Goal: Book appointment/travel/reservation

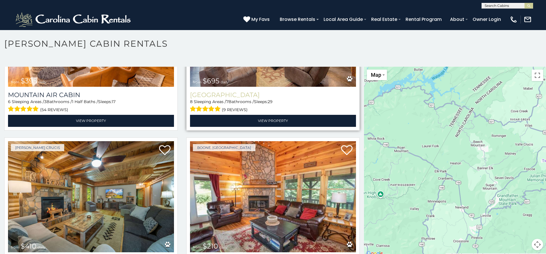
scroll to position [2178, 0]
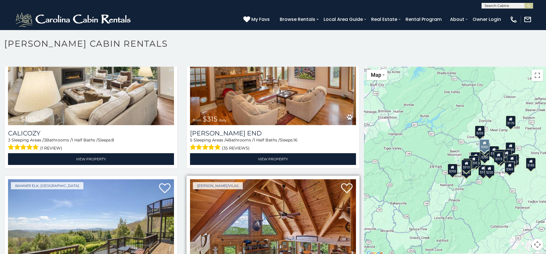
scroll to position [2795, 0]
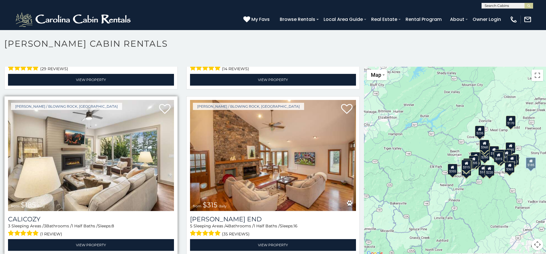
click at [89, 136] on img at bounding box center [91, 155] width 166 height 111
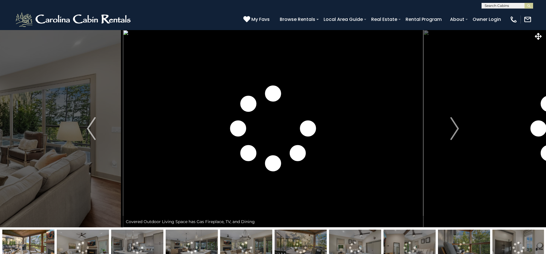
click at [455, 130] on img "Next" at bounding box center [454, 128] width 9 height 23
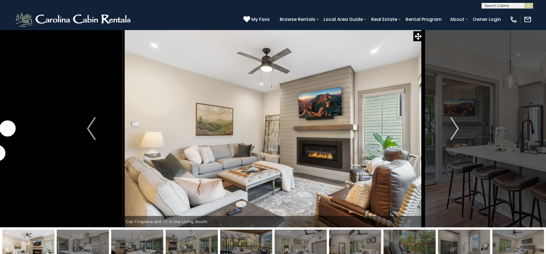
click at [455, 130] on img "Next" at bounding box center [454, 128] width 9 height 23
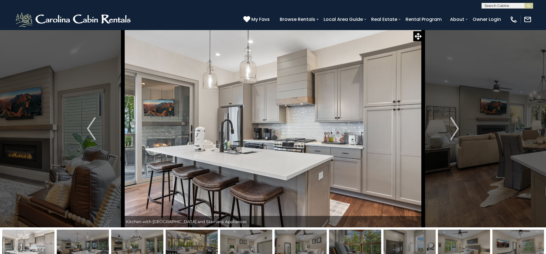
click at [455, 130] on img "Next" at bounding box center [454, 128] width 9 height 23
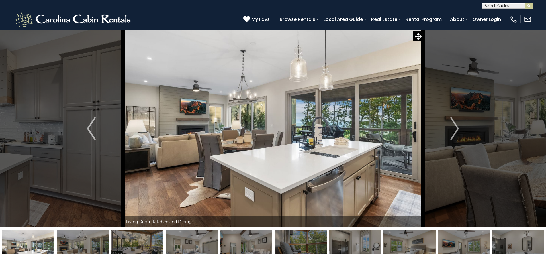
click at [455, 130] on img "Next" at bounding box center [454, 128] width 9 height 23
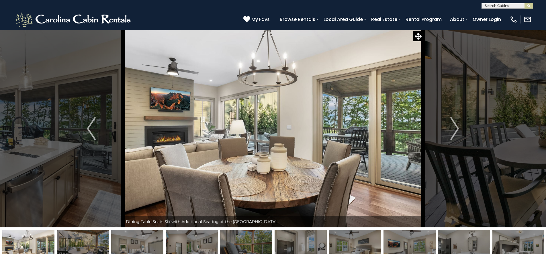
click at [455, 130] on img "Next" at bounding box center [454, 128] width 9 height 23
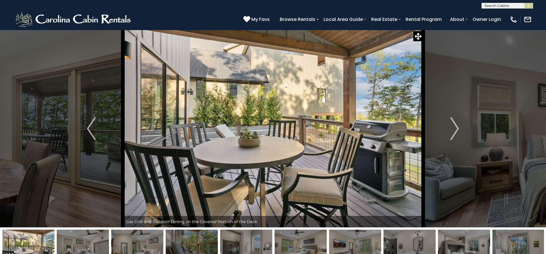
click at [455, 130] on img "Next" at bounding box center [454, 128] width 9 height 23
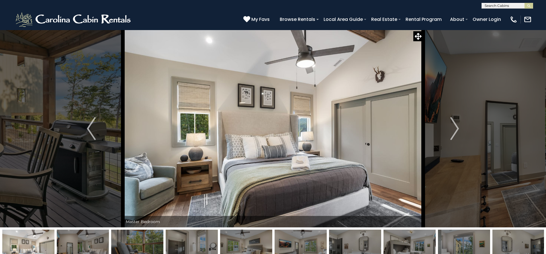
click at [455, 130] on img "Next" at bounding box center [454, 128] width 9 height 23
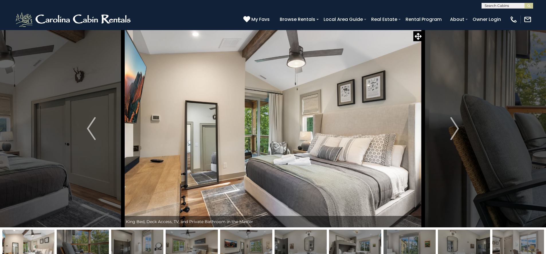
click at [455, 130] on img "Next" at bounding box center [454, 128] width 9 height 23
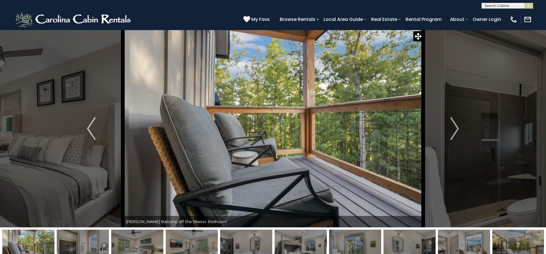
click at [455, 130] on img "Next" at bounding box center [454, 128] width 9 height 23
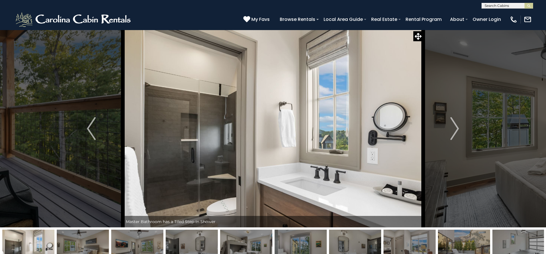
click at [455, 130] on img "Next" at bounding box center [454, 128] width 9 height 23
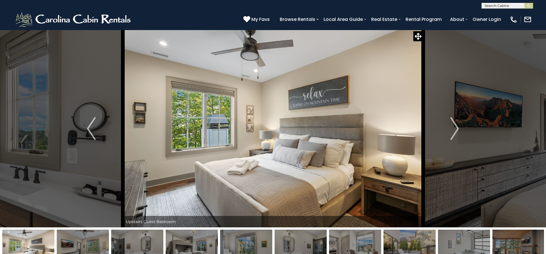
click at [455, 130] on img "Next" at bounding box center [454, 128] width 9 height 23
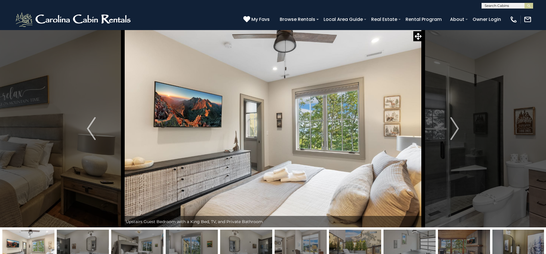
click at [455, 130] on img "Next" at bounding box center [454, 128] width 9 height 23
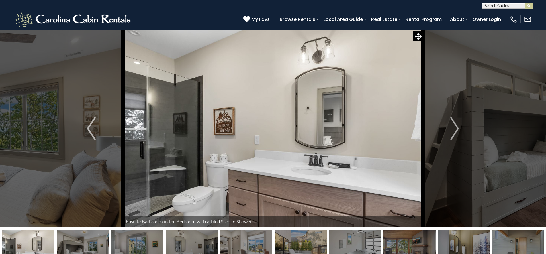
click at [455, 130] on img "Next" at bounding box center [454, 128] width 9 height 23
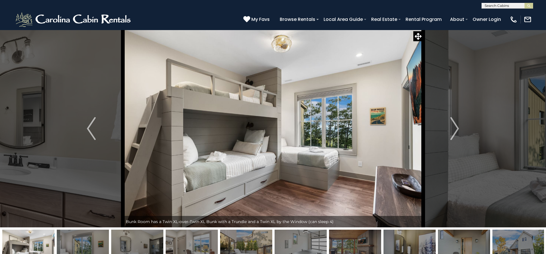
click at [455, 130] on img "Next" at bounding box center [454, 128] width 9 height 23
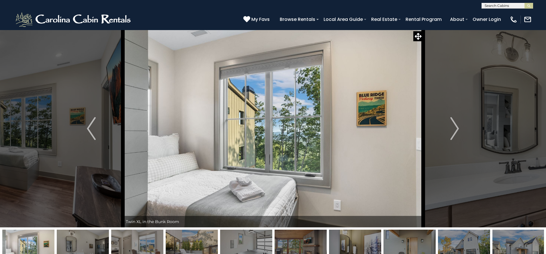
click at [455, 130] on img "Next" at bounding box center [454, 128] width 9 height 23
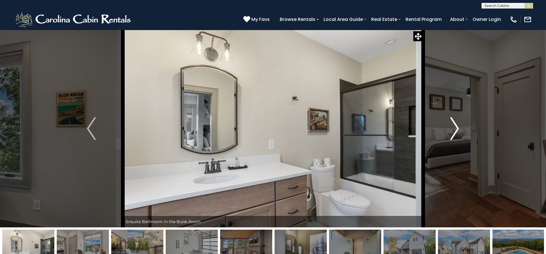
drag, startPoint x: 0, startPoint y: 0, endPoint x: 455, endPoint y: 130, distance: 473.0
click at [455, 130] on img "Next" at bounding box center [454, 128] width 9 height 23
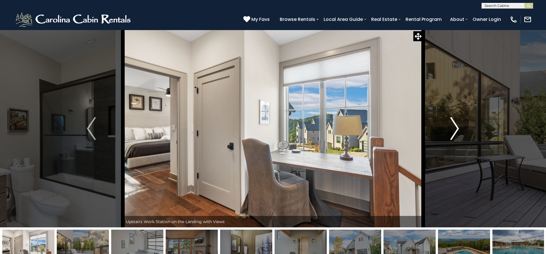
click at [455, 125] on img "Next" at bounding box center [454, 128] width 9 height 23
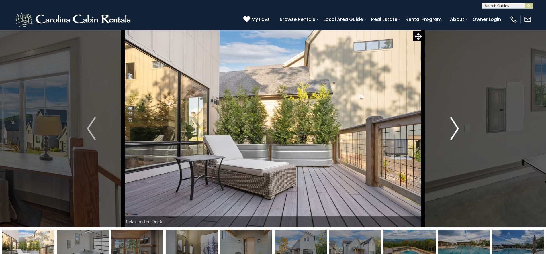
click at [455, 124] on img "Next" at bounding box center [454, 128] width 9 height 23
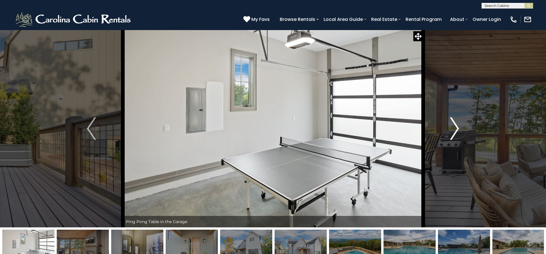
click at [456, 124] on img "Next" at bounding box center [454, 128] width 9 height 23
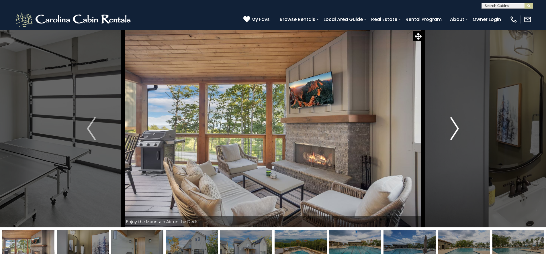
click at [456, 124] on img "Next" at bounding box center [454, 128] width 9 height 23
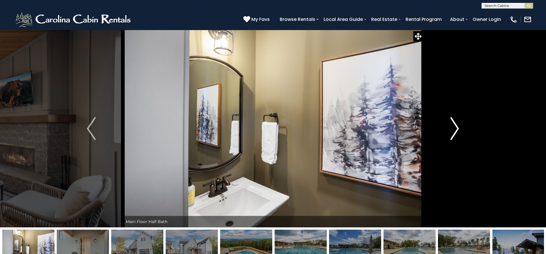
click at [456, 123] on img "Next" at bounding box center [454, 128] width 9 height 23
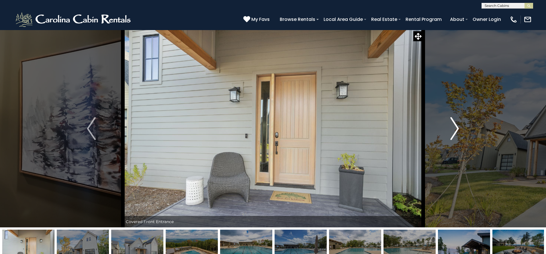
click at [456, 123] on img "Next" at bounding box center [454, 128] width 9 height 23
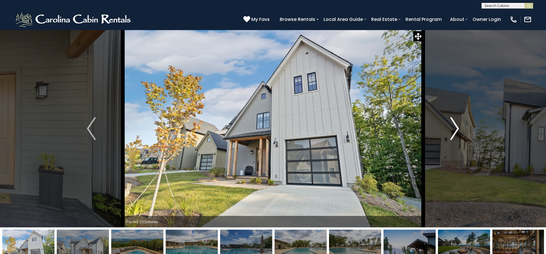
click at [457, 123] on img "Next" at bounding box center [454, 128] width 9 height 23
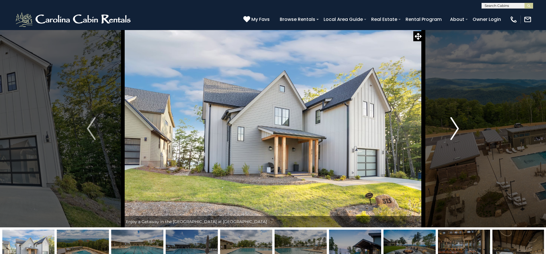
click at [457, 123] on img "Next" at bounding box center [454, 128] width 9 height 23
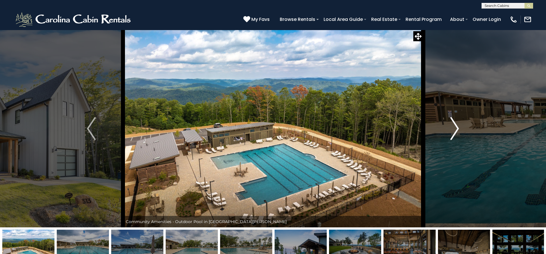
click at [457, 122] on img "Next" at bounding box center [454, 128] width 9 height 23
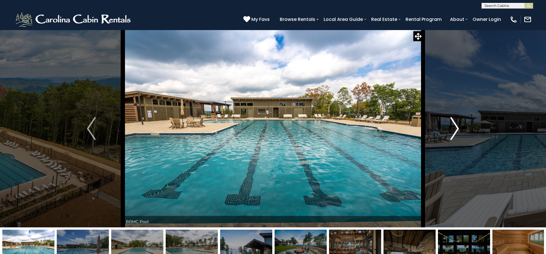
click at [457, 122] on img "Next" at bounding box center [454, 128] width 9 height 23
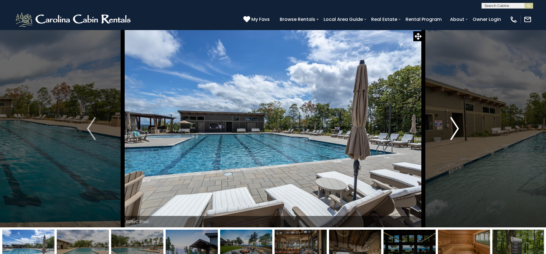
click at [457, 122] on img "Next" at bounding box center [454, 128] width 9 height 23
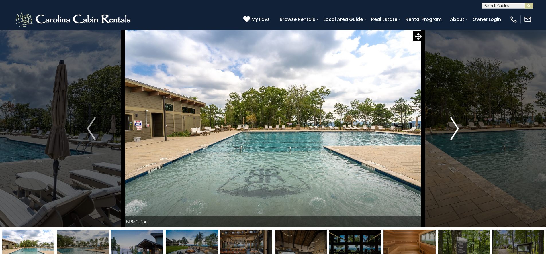
click at [456, 131] on img "Next" at bounding box center [454, 128] width 9 height 23
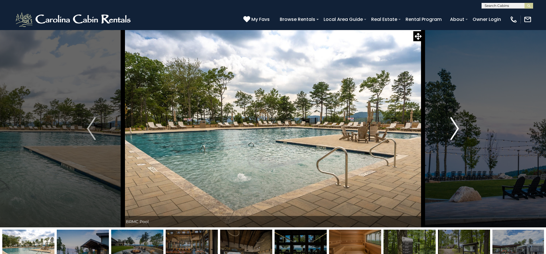
click at [456, 131] on img "Next" at bounding box center [454, 128] width 9 height 23
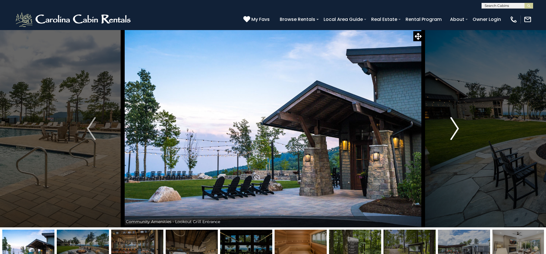
click at [456, 131] on img "Next" at bounding box center [454, 128] width 9 height 23
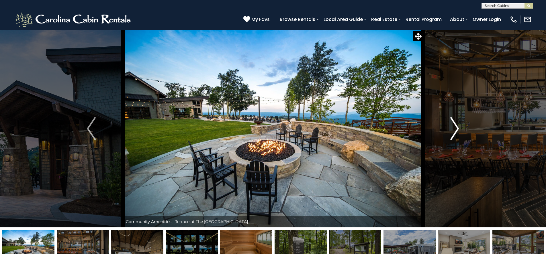
click at [456, 131] on img "Next" at bounding box center [454, 128] width 9 height 23
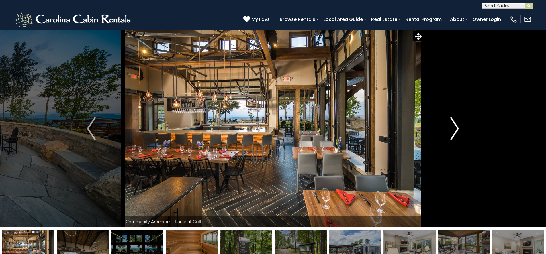
click at [456, 131] on img "Next" at bounding box center [454, 128] width 9 height 23
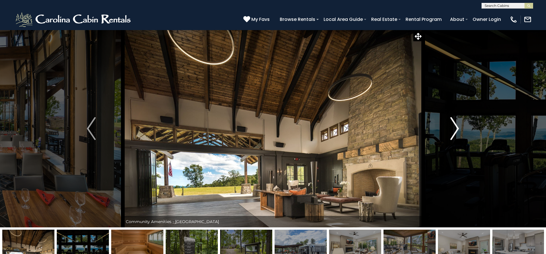
click at [456, 132] on img "Next" at bounding box center [454, 128] width 9 height 23
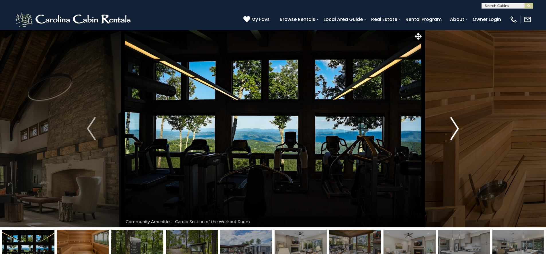
click at [456, 132] on img "Next" at bounding box center [454, 128] width 9 height 23
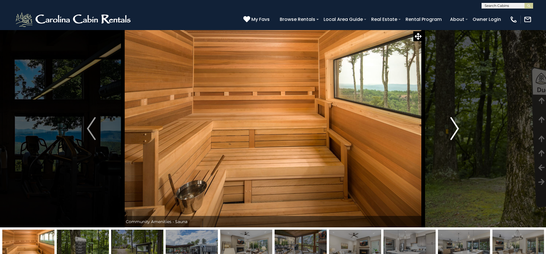
click at [456, 132] on img "Next" at bounding box center [454, 128] width 9 height 23
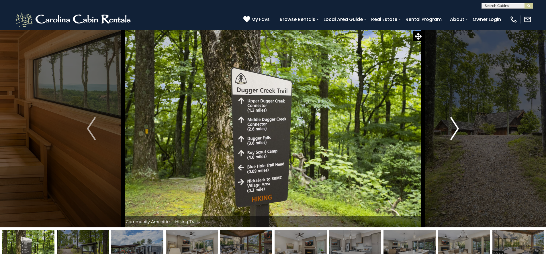
click at [456, 132] on img "Next" at bounding box center [454, 128] width 9 height 23
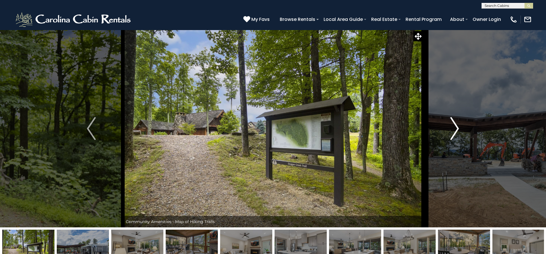
click at [456, 132] on img "Next" at bounding box center [454, 128] width 9 height 23
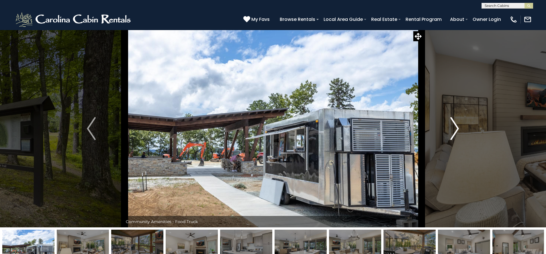
click at [456, 132] on img "Next" at bounding box center [454, 128] width 9 height 23
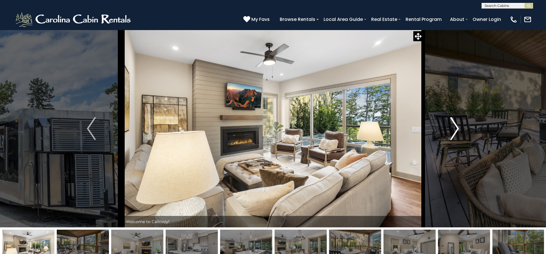
click at [456, 132] on img "Next" at bounding box center [454, 128] width 9 height 23
